Goal: Transaction & Acquisition: Purchase product/service

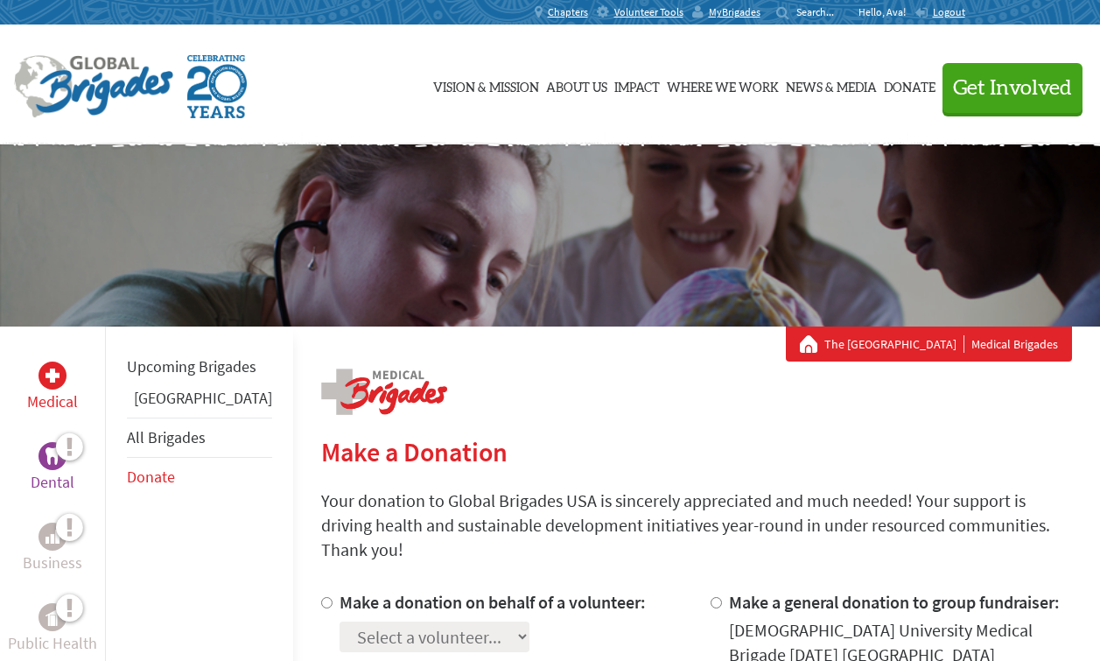
click at [34, 474] on p "Dental" at bounding box center [53, 482] width 44 height 25
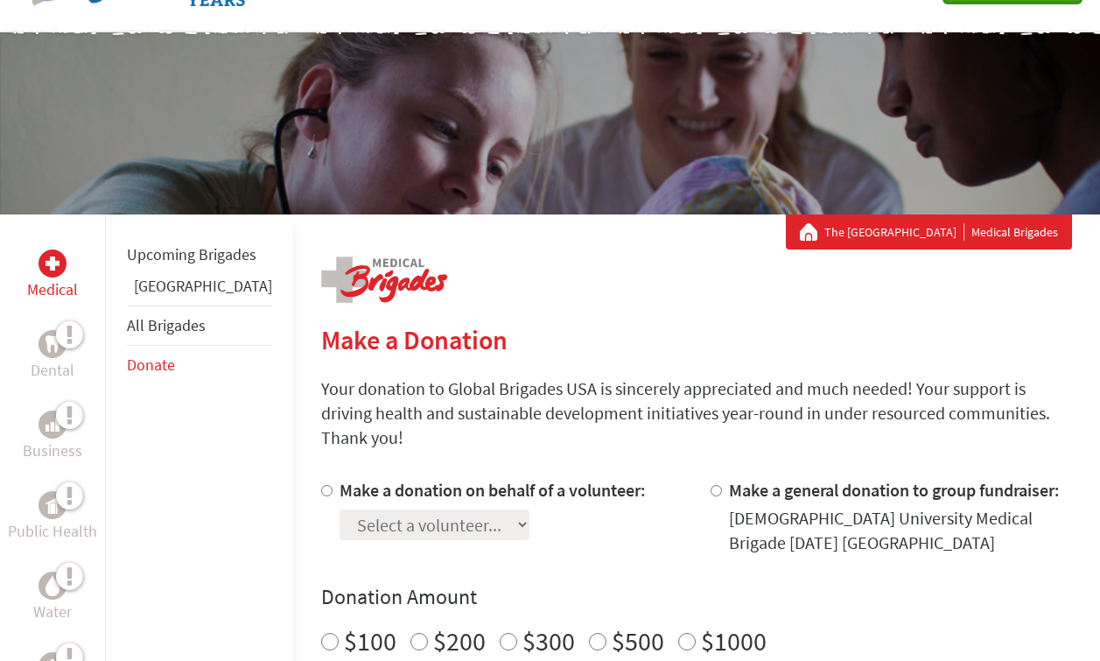
scroll to position [11, 0]
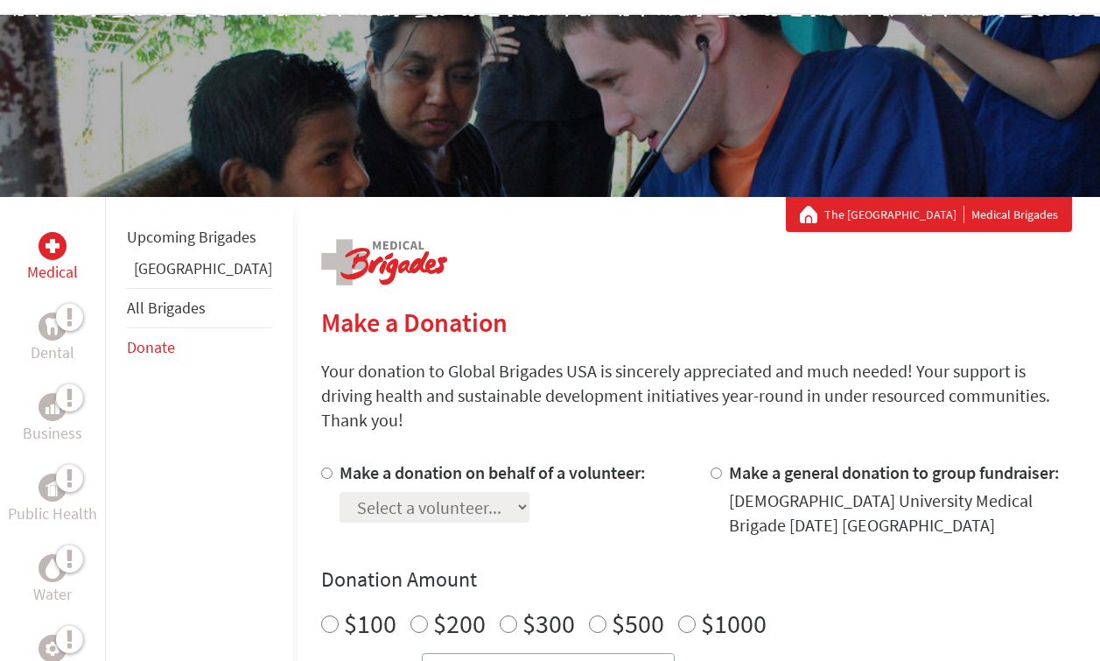
scroll to position [177, 0]
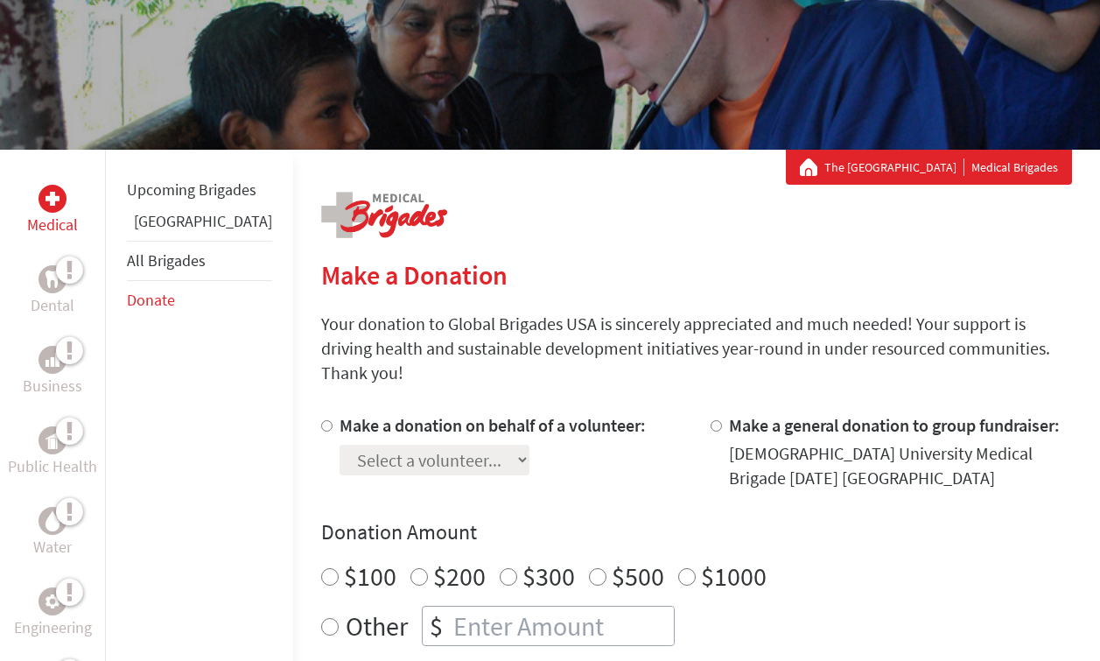
click at [321, 413] on div at bounding box center [330, 451] width 18 height 77
click at [321, 420] on input "Make a donation on behalf of a volunteer:" at bounding box center [326, 425] width 11 height 11
radio input "true"
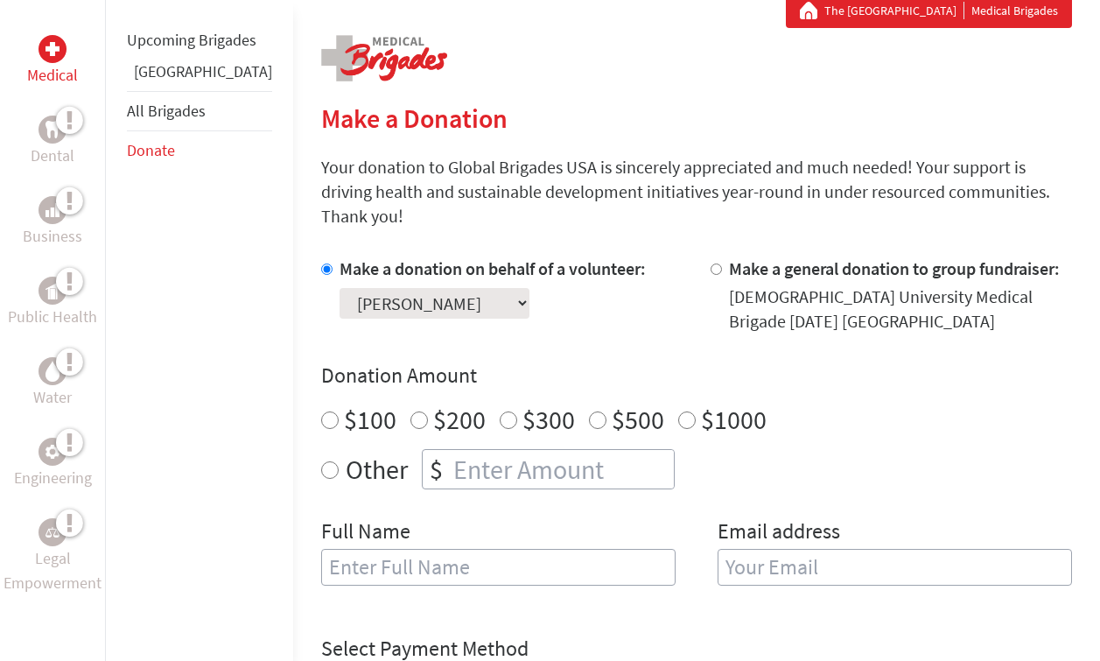
scroll to position [333, 0]
select select "44B1F317-9832-11F0-9E6E-42010A400005"
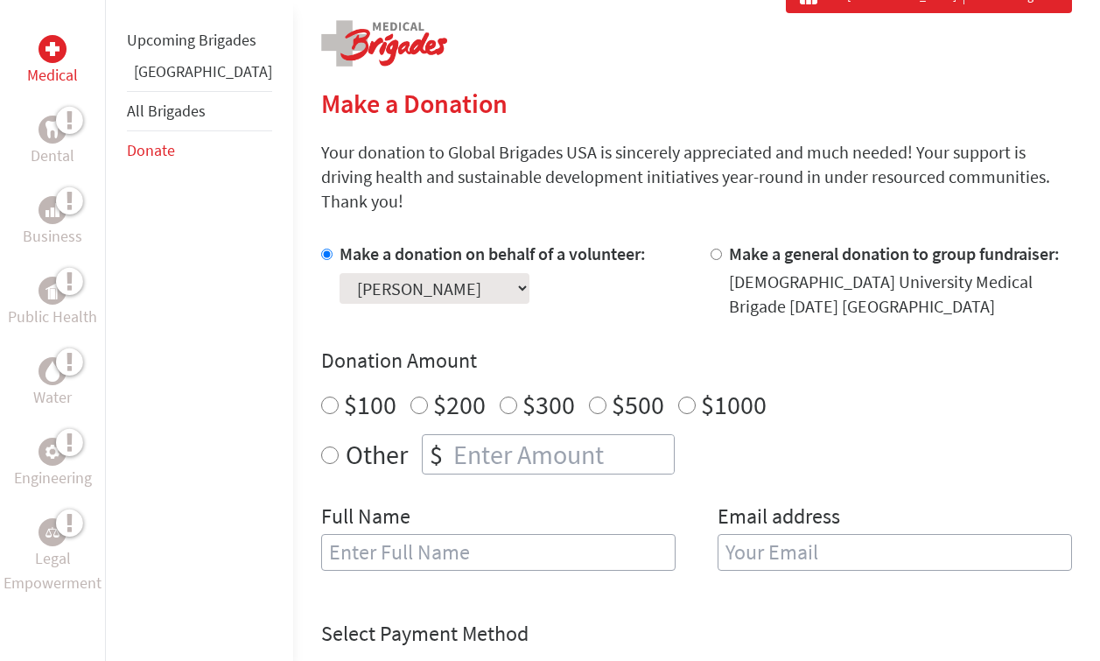
scroll to position [338, 0]
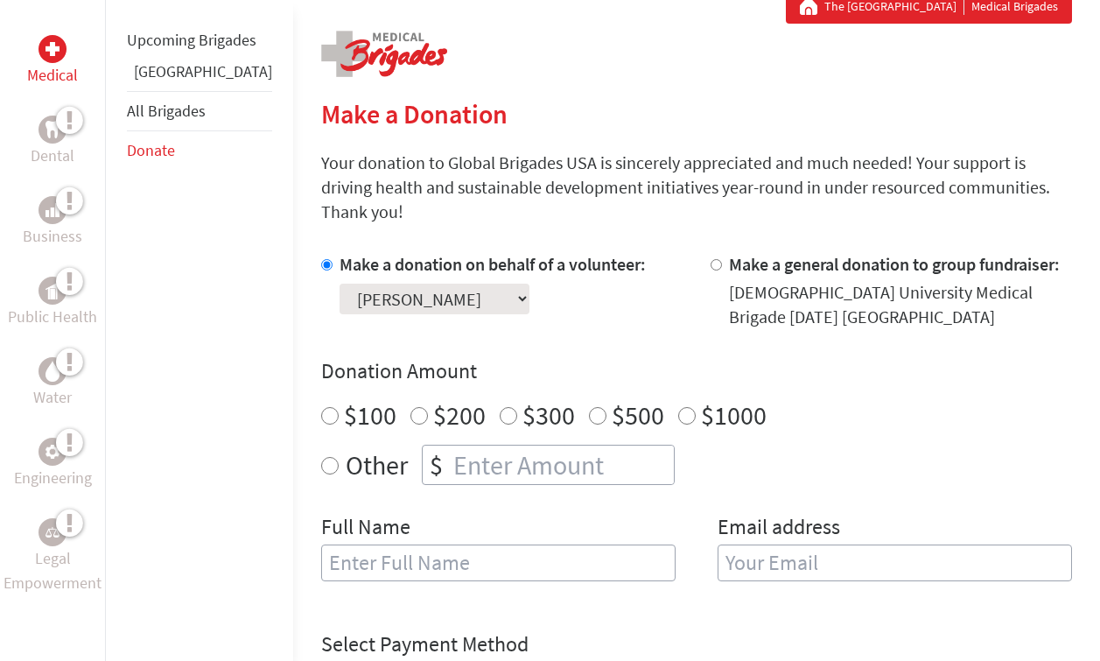
radio input "true"
click at [450, 446] on input "number" at bounding box center [562, 465] width 224 height 39
type input "5"
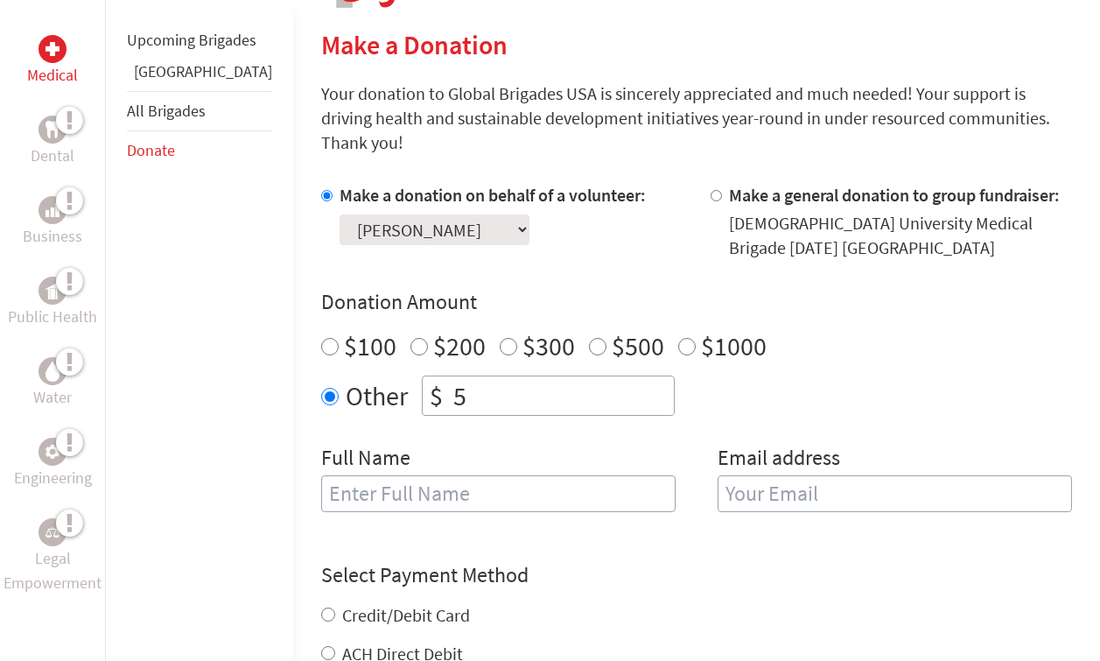
scroll to position [429, 0]
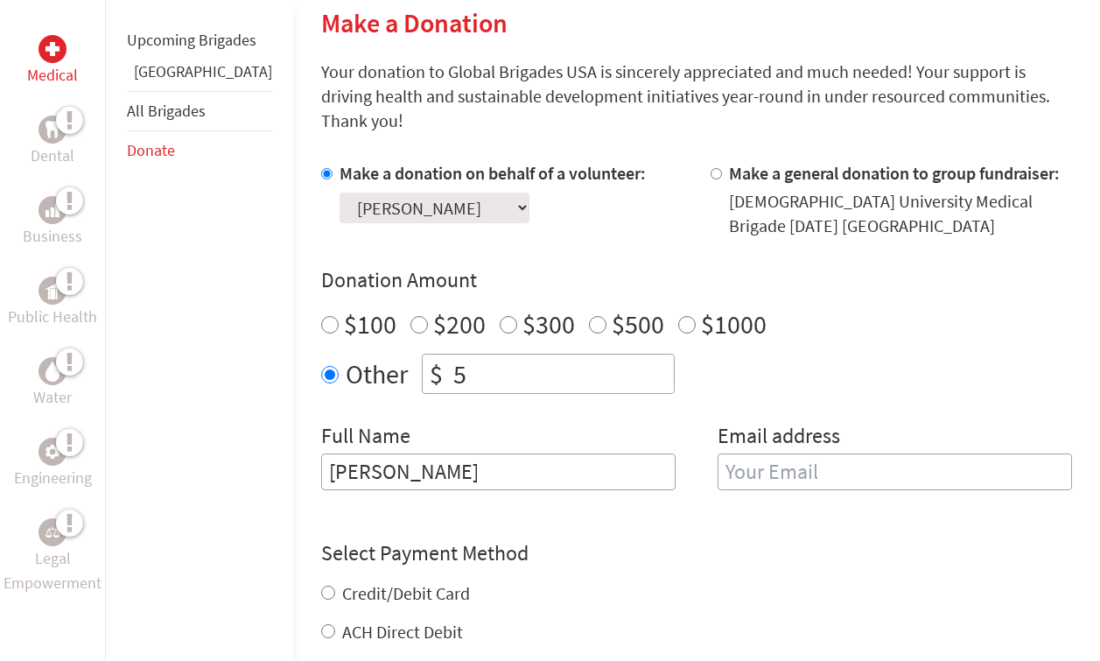
type input "[PERSON_NAME]"
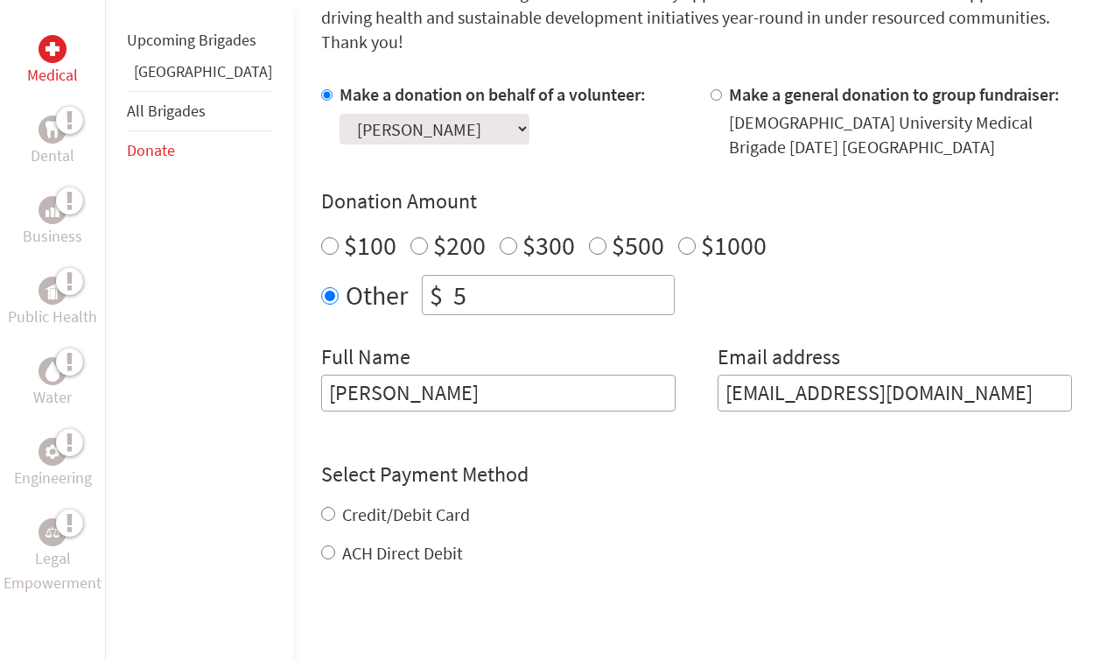
scroll to position [515, 0]
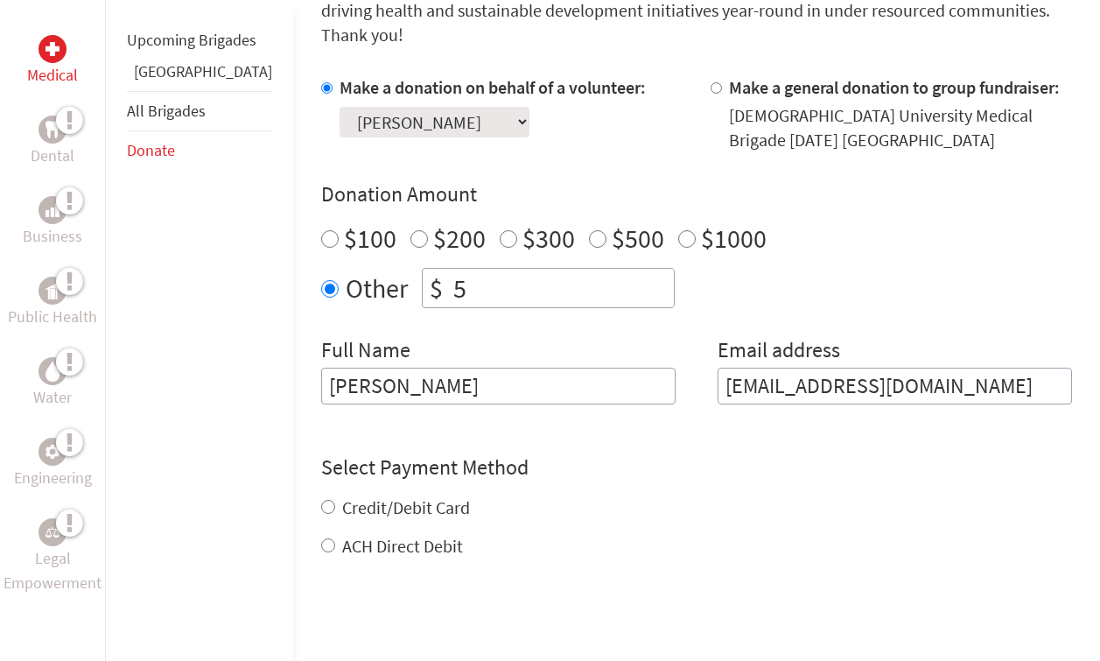
type input "armoran1245@icloud.com"
click at [390, 495] on div "Credit/Debit Card ACH Direct Debit" at bounding box center [696, 526] width 751 height 63
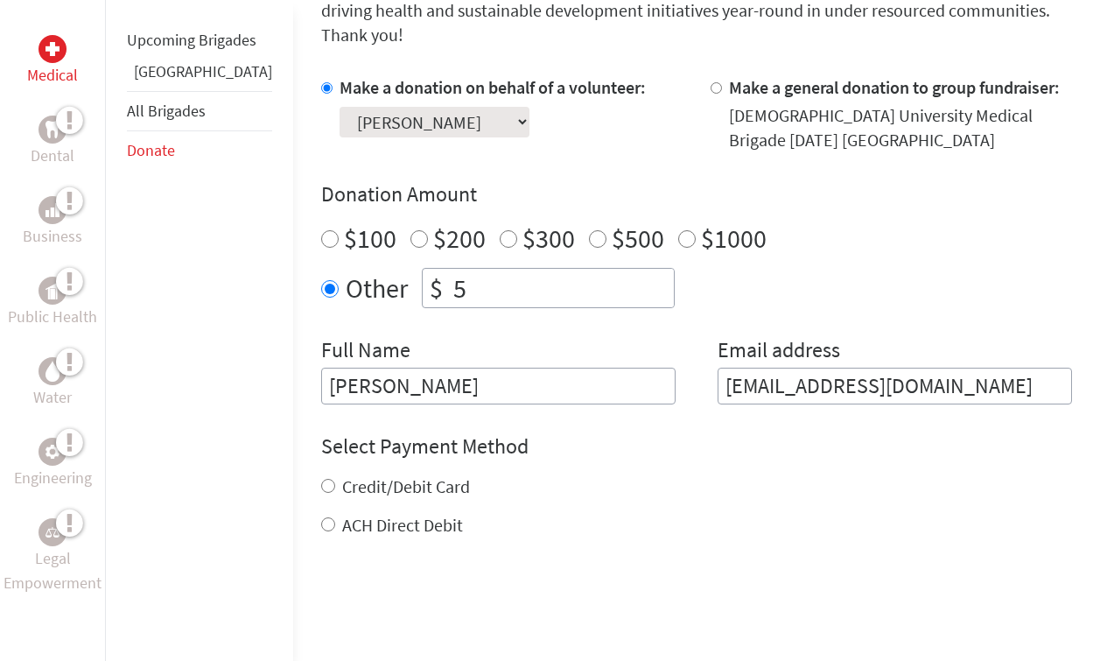
click at [371, 475] on label "Credit/Debit Card" at bounding box center [406, 486] width 128 height 22
click at [335, 479] on input "Credit/Debit Card" at bounding box center [328, 486] width 14 height 14
radio input "true"
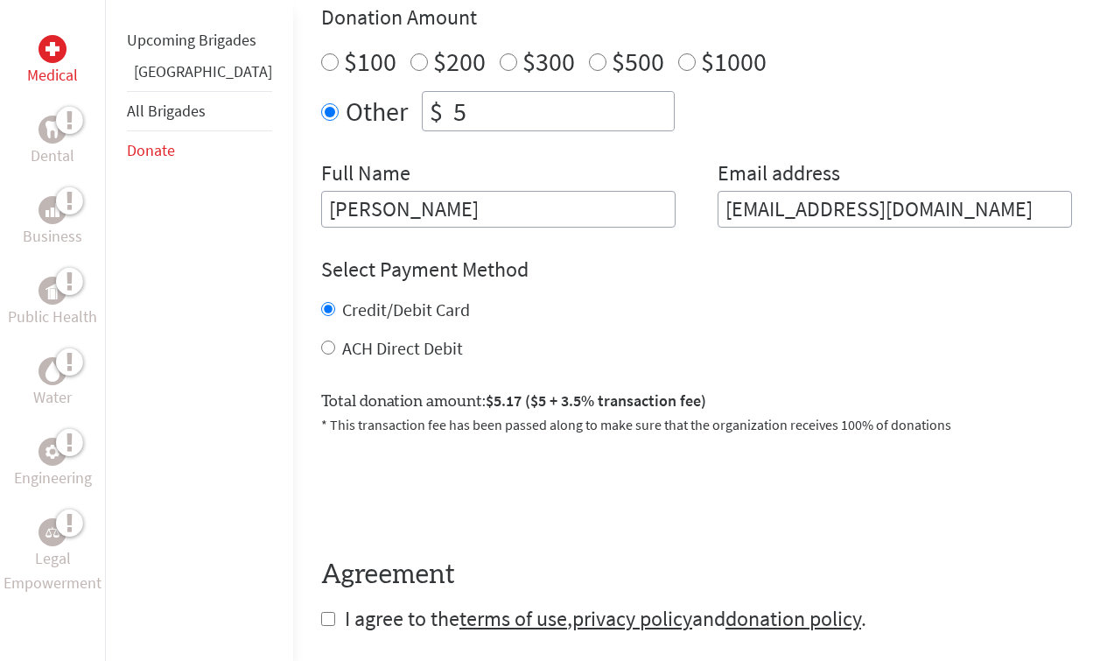
scroll to position [698, 0]
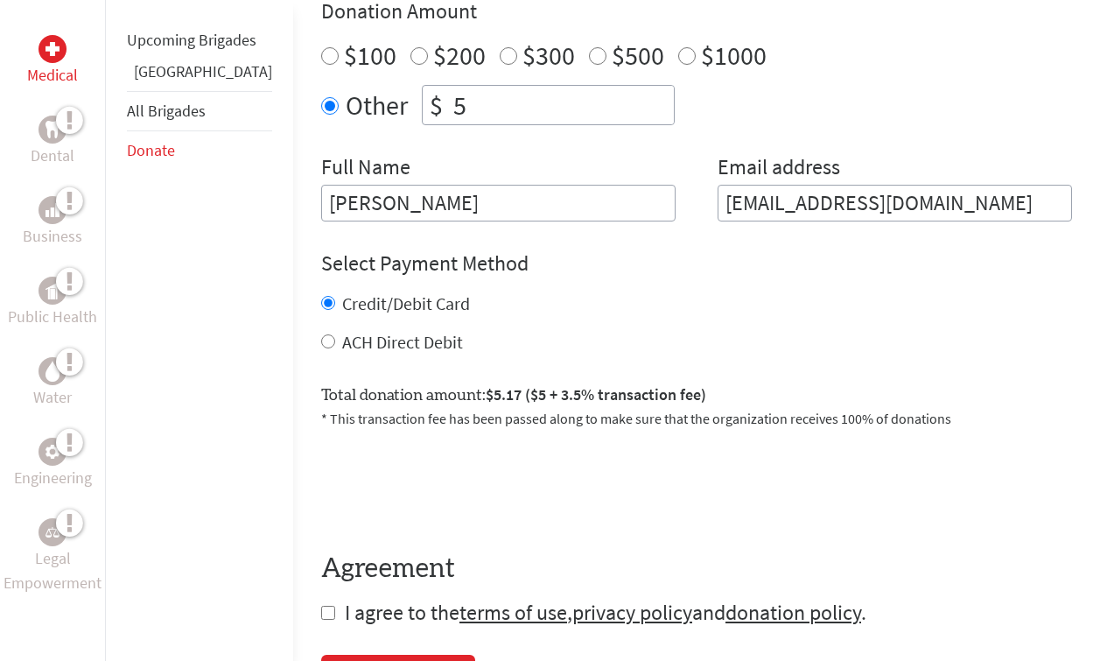
click at [321, 606] on input "checkbox" at bounding box center [328, 613] width 14 height 14
checkbox input "true"
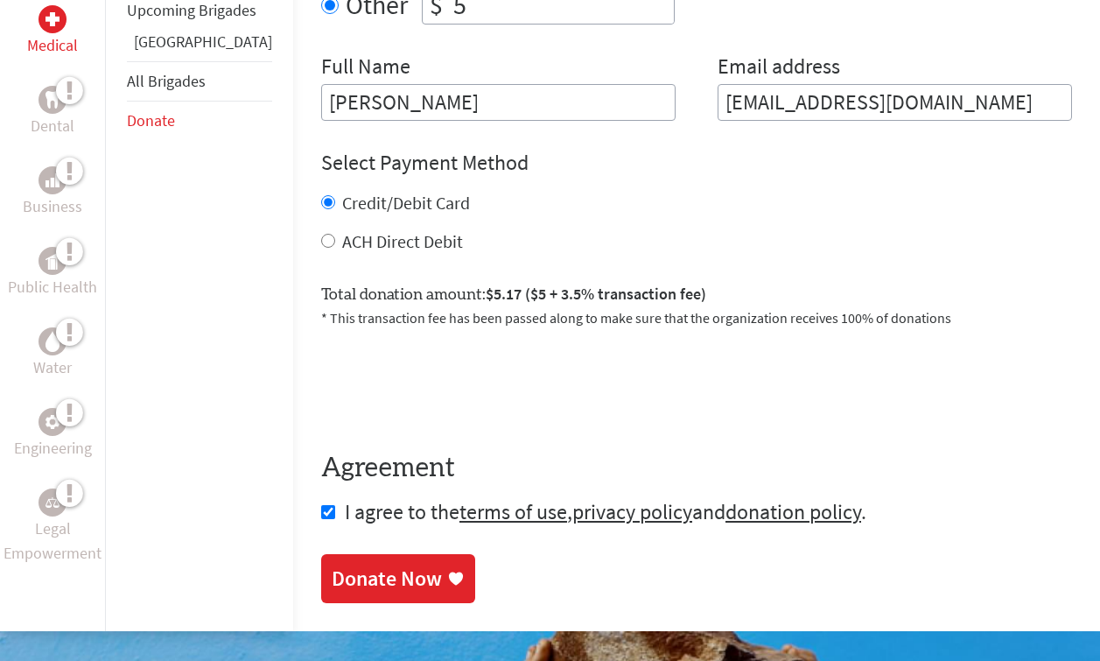
scroll to position [802, 0]
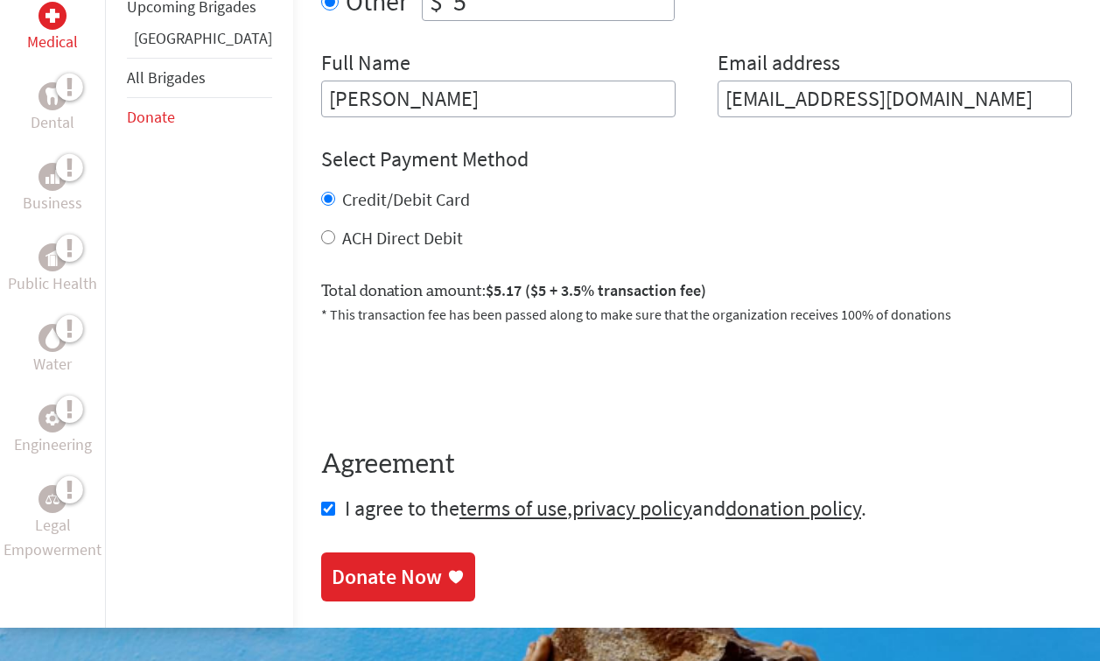
click at [332, 563] on div "Donate Now" at bounding box center [387, 577] width 110 height 28
